Goal: Transaction & Acquisition: Download file/media

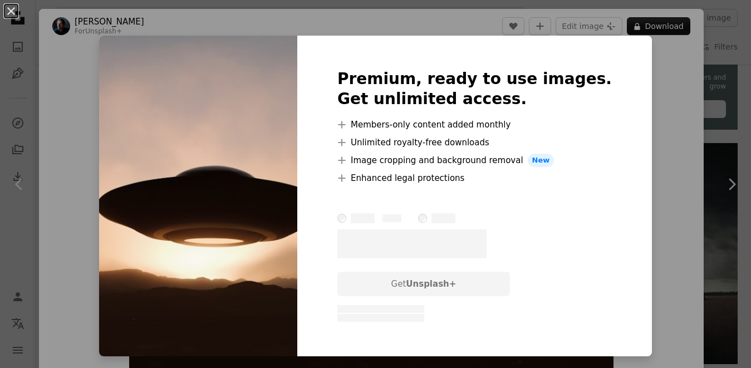
scroll to position [20, 0]
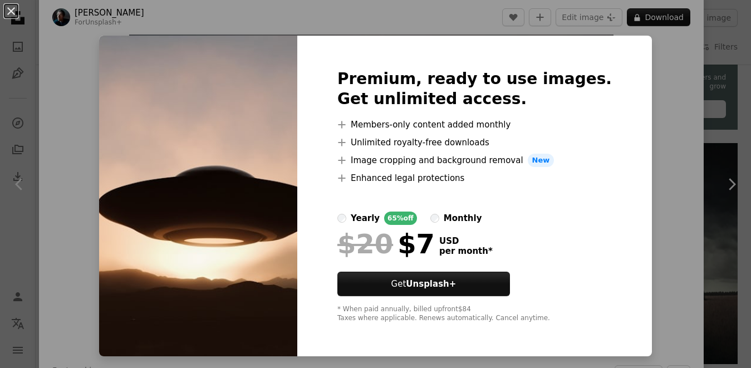
click at [645, 69] on div "An X shape Premium, ready to use images. Get unlimited access. A plus sign Memb…" at bounding box center [375, 184] width 751 height 368
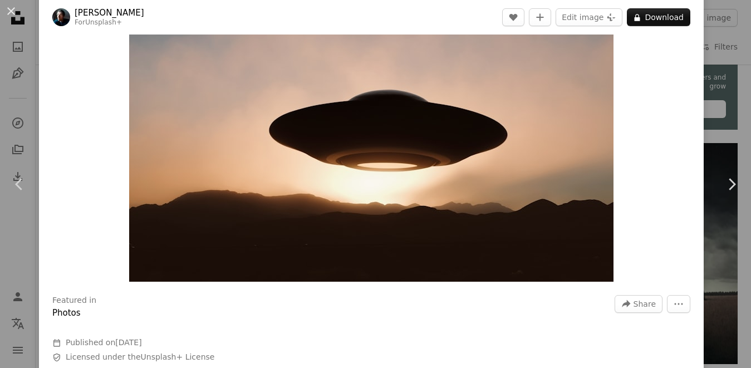
scroll to position [149, 0]
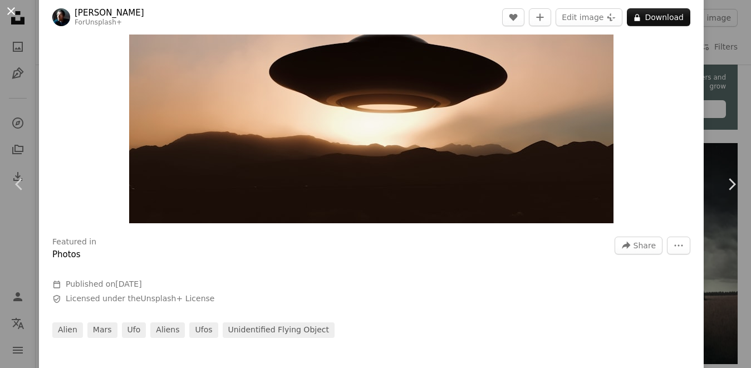
click at [12, 12] on button "An X shape" at bounding box center [10, 10] width 13 height 13
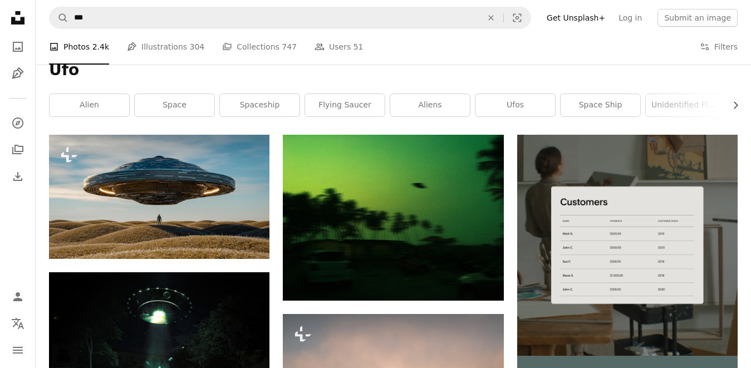
scroll to position [102, 0]
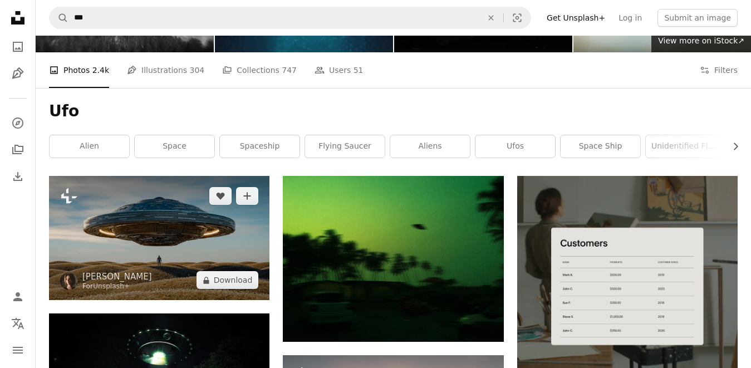
click at [153, 198] on img at bounding box center [159, 238] width 220 height 124
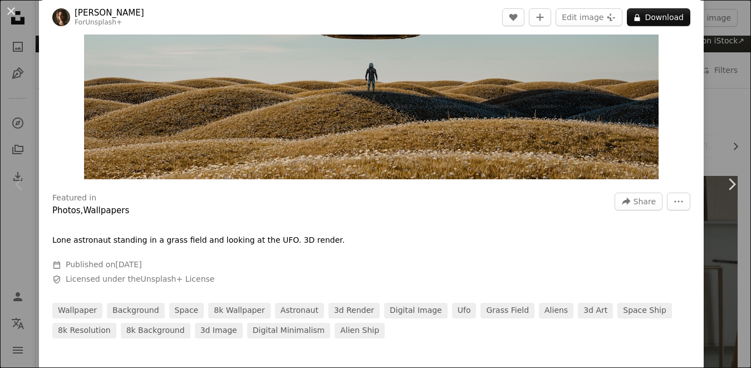
scroll to position [148, 0]
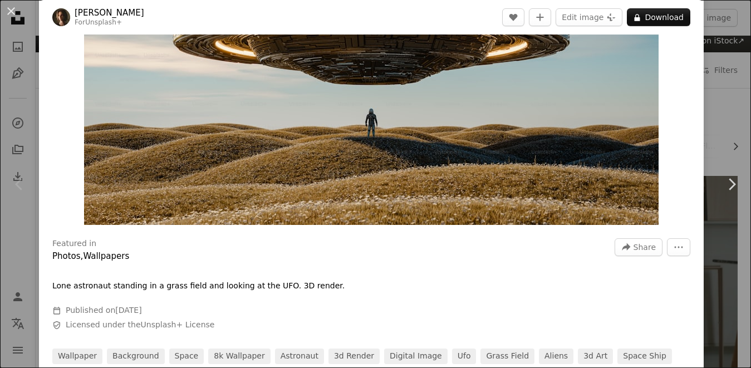
click at [729, 58] on div "An X shape Chevron left Chevron right [PERSON_NAME] For Unsplash+ A heart A plu…" at bounding box center [375, 184] width 751 height 368
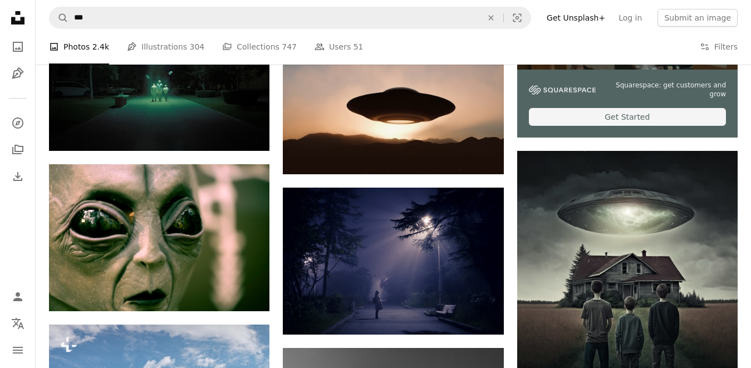
scroll to position [644, 0]
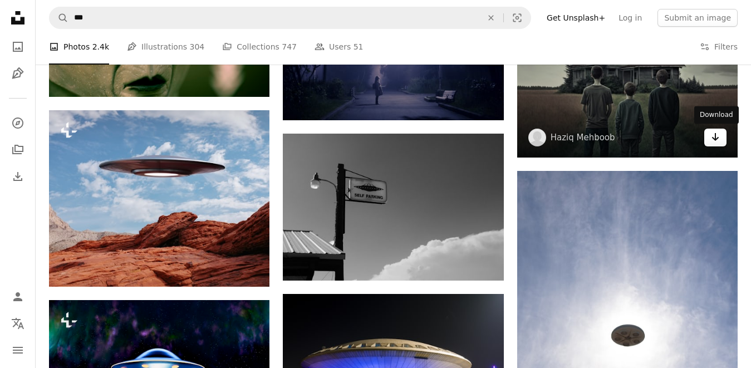
click at [713, 141] on icon "Arrow pointing down" at bounding box center [715, 136] width 9 height 13
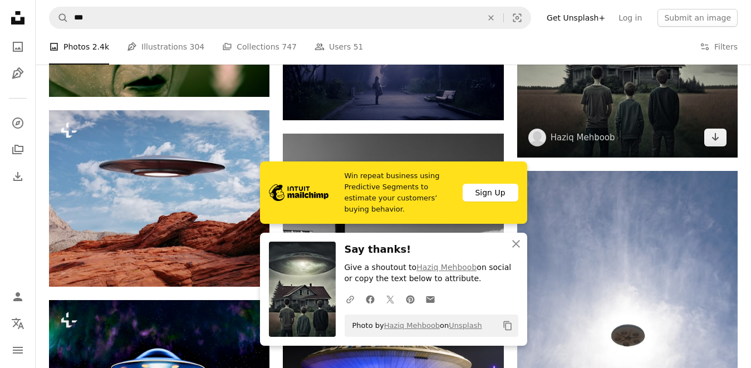
click at [567, 118] on img at bounding box center [627, 47] width 220 height 220
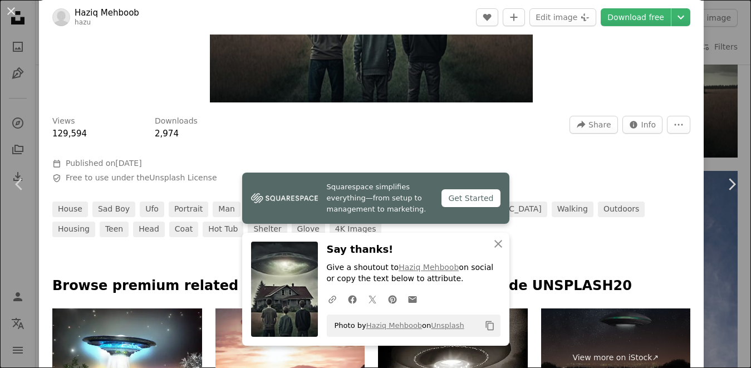
scroll to position [361, 0]
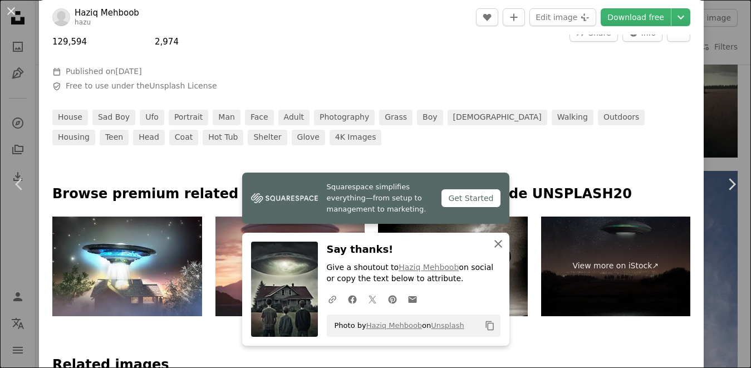
click at [492, 238] on icon "An X shape" at bounding box center [498, 243] width 13 height 13
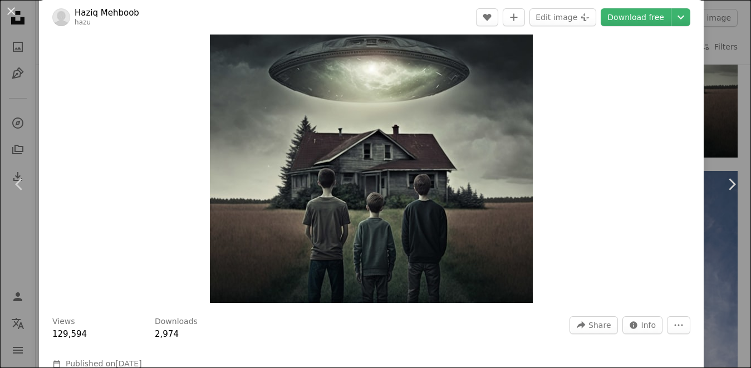
scroll to position [0, 0]
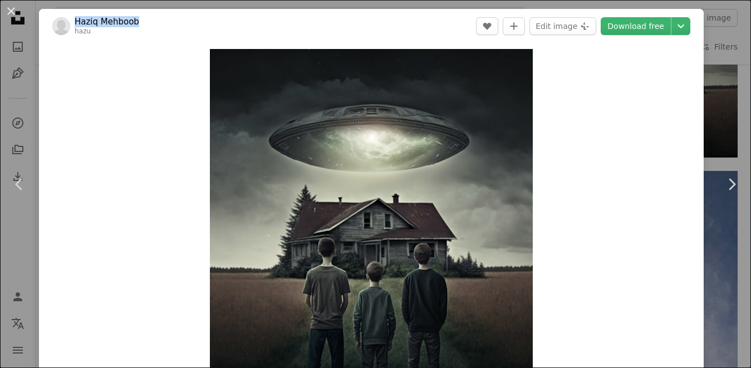
drag, startPoint x: 149, startPoint y: 22, endPoint x: 75, endPoint y: 19, distance: 74.1
click at [75, 19] on header "Haziq Mehboob hazu A heart A plus sign Edit image Plus sign for Unsplash+ Downl…" at bounding box center [371, 26] width 665 height 35
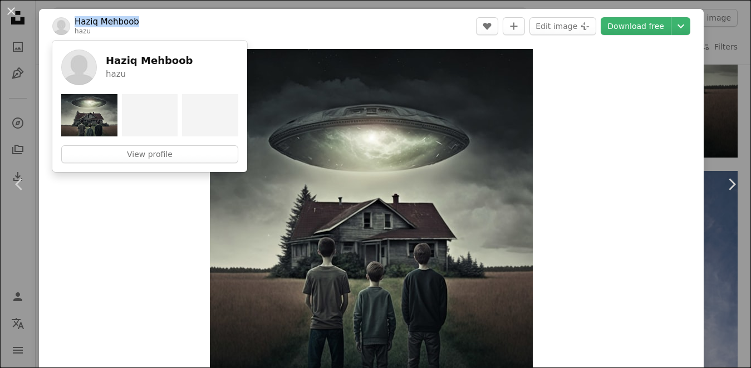
copy link "Haziq Mehboob"
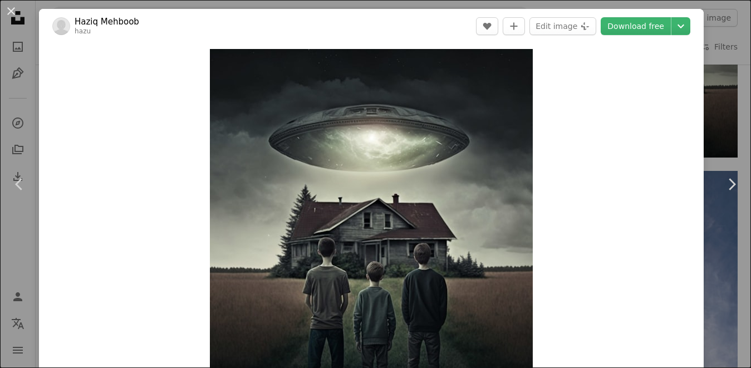
click at [743, 63] on div "An X shape Chevron left Chevron right Haziq Mehboob hazu A heart A plus sign Ed…" at bounding box center [375, 184] width 751 height 368
